Goal: Check status: Check status

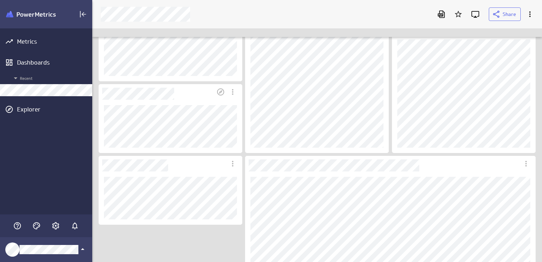
scroll to position [177, 0]
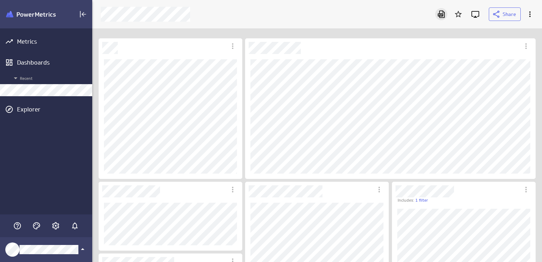
click at [440, 13] on icon "Download as PDF" at bounding box center [441, 14] width 7 height 7
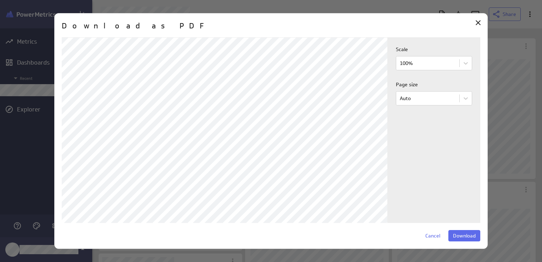
scroll to position [147, 0]
click at [464, 238] on span "Download" at bounding box center [464, 235] width 23 height 6
click at [469, 236] on span "Download" at bounding box center [464, 235] width 23 height 6
